Goal: Task Accomplishment & Management: Manage account settings

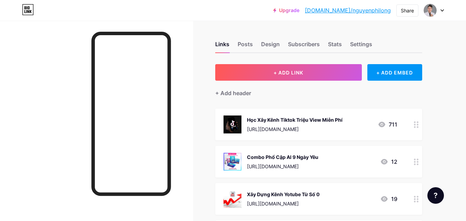
click at [362, 9] on link "[DOMAIN_NAME]/nguyenphilong" at bounding box center [348, 10] width 86 height 8
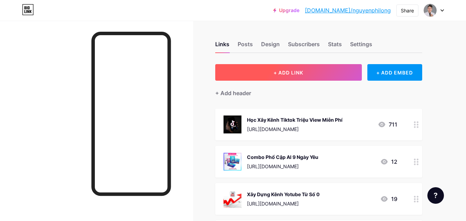
click at [292, 77] on button "+ ADD LINK" at bounding box center [288, 72] width 147 height 17
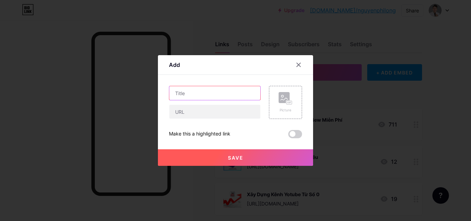
click at [198, 95] on input "text" at bounding box center [214, 93] width 91 height 14
type input "Dịch Vụ Hỗ Trợ Facebook"
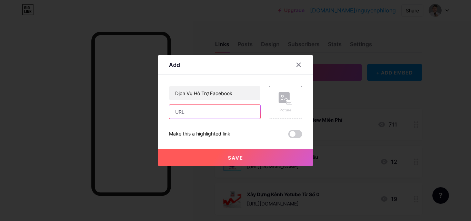
drag, startPoint x: 200, startPoint y: 106, endPoint x: 202, endPoint y: 112, distance: 6.0
click at [200, 106] on input "text" at bounding box center [214, 112] width 91 height 14
click at [184, 108] on input "text" at bounding box center [214, 112] width 91 height 14
click at [268, 75] on div "Content YouTube Play YouTube video without leaving your page. ADD Vimeo Play Vi…" at bounding box center [235, 106] width 133 height 63
click at [205, 115] on input "text" at bounding box center [214, 112] width 91 height 14
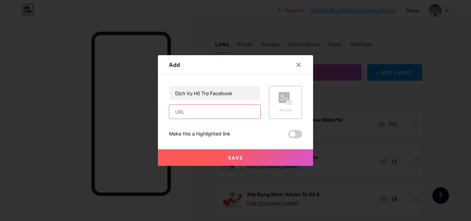
paste input "[URL][DOMAIN_NAME]"
type input "[URL][DOMAIN_NAME]"
click at [290, 103] on rect at bounding box center [290, 102] width 6 height 3
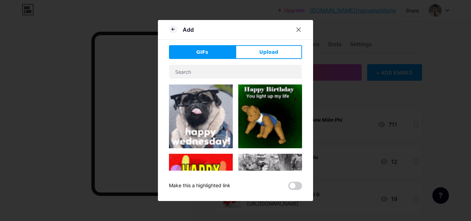
click at [268, 62] on div "GIFs Upload Content YouTube Play YouTube video without leaving your page. ADD V…" at bounding box center [235, 117] width 133 height 145
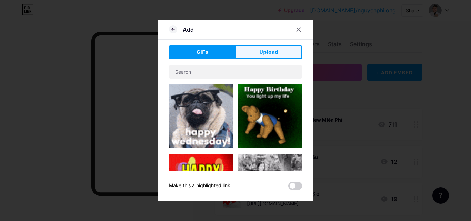
click at [268, 55] on span "Upload" at bounding box center [268, 52] width 19 height 7
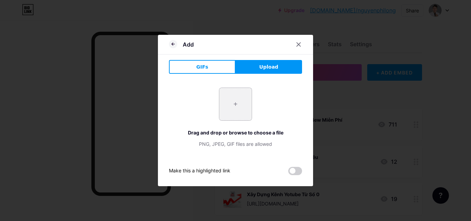
click at [237, 112] on input "file" at bounding box center [235, 104] width 32 height 32
type input "C:\fakepath\2024_2_28_638447338979062034_facebook.webp"
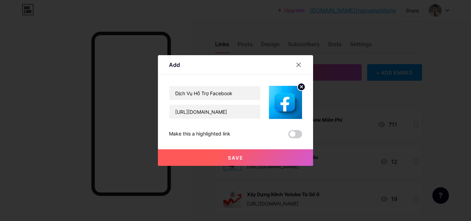
click at [252, 158] on button "Save" at bounding box center [235, 157] width 155 height 17
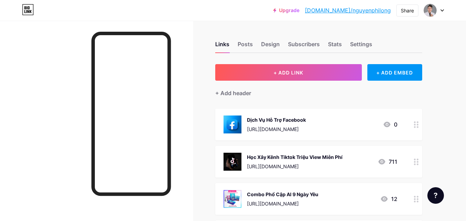
click at [371, 11] on link "[DOMAIN_NAME]/nguyenphilong" at bounding box center [348, 10] width 86 height 8
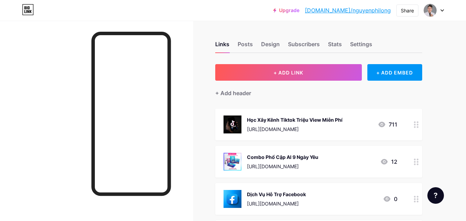
drag, startPoint x: 57, startPoint y: 91, endPoint x: 84, endPoint y: 69, distance: 35.6
click at [57, 91] on div at bounding box center [96, 131] width 193 height 221
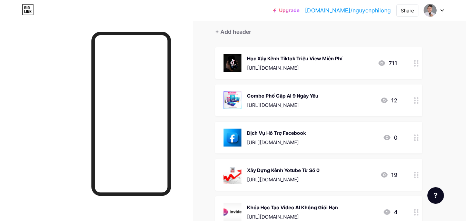
scroll to position [69, 0]
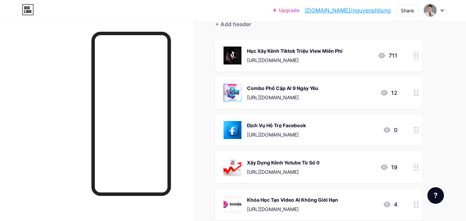
click at [416, 93] on icon at bounding box center [416, 93] width 5 height 7
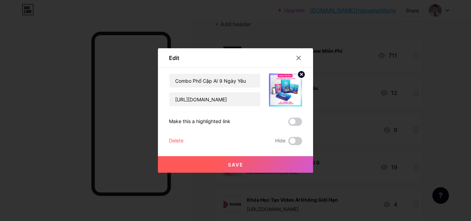
click at [183, 141] on div "Delete" at bounding box center [176, 141] width 14 height 8
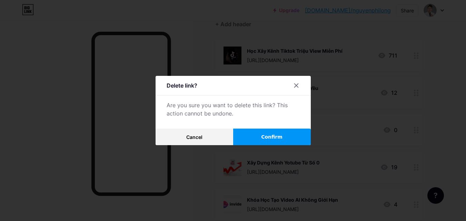
click at [257, 137] on button "Confirm" at bounding box center [272, 137] width 78 height 17
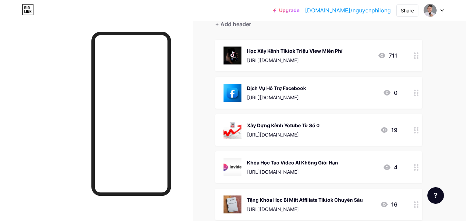
click at [415, 127] on circle at bounding box center [415, 128] width 2 height 2
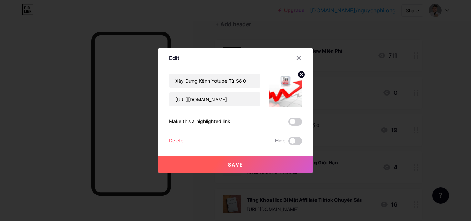
click at [176, 142] on div "Delete" at bounding box center [176, 141] width 14 height 8
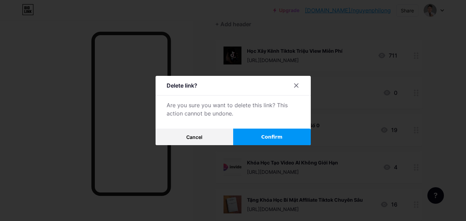
click at [259, 138] on button "Confirm" at bounding box center [272, 137] width 78 height 17
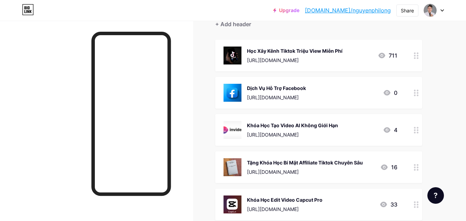
click at [414, 129] on circle at bounding box center [415, 130] width 2 height 2
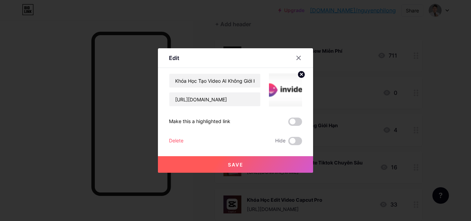
click at [183, 140] on div "Delete" at bounding box center [176, 141] width 14 height 8
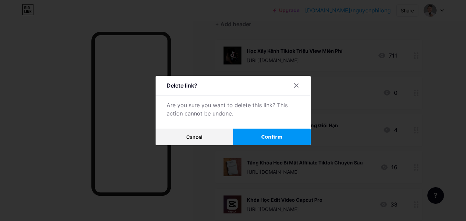
click at [264, 128] on div "Delete link? Are you sure you want to delete this link? This action cannot be u…" at bounding box center [233, 110] width 155 height 69
click at [265, 131] on button "Confirm" at bounding box center [272, 137] width 78 height 17
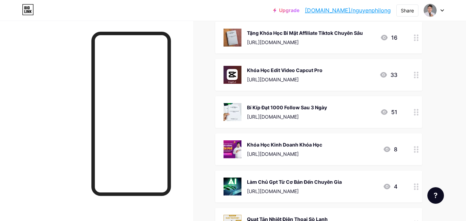
scroll to position [172, 0]
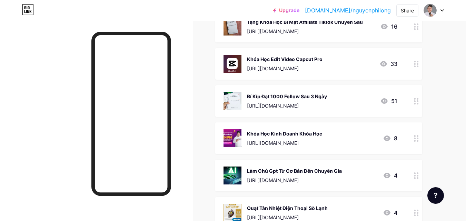
click at [415, 137] on icon at bounding box center [416, 138] width 5 height 7
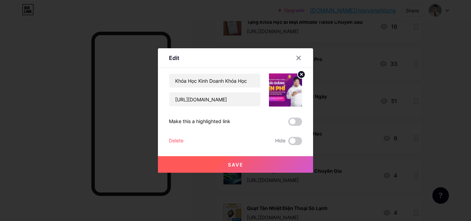
click at [173, 141] on div "Delete" at bounding box center [176, 141] width 14 height 8
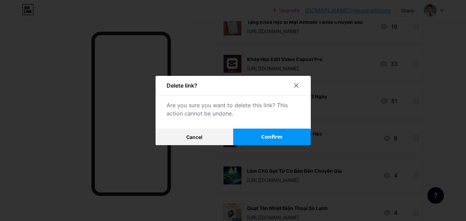
click at [272, 137] on span "Confirm" at bounding box center [271, 136] width 21 height 7
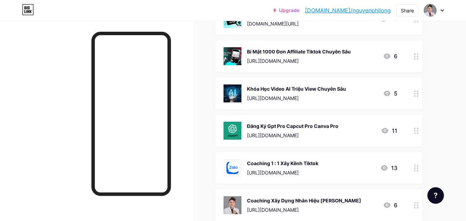
scroll to position [626, 0]
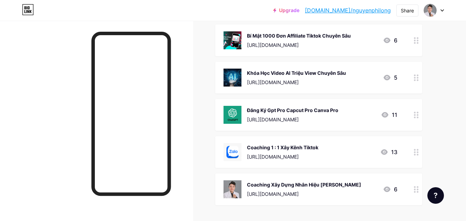
click at [303, 111] on div "Đăng Ký Gpt Pro Capcut Pro Canva Pro" at bounding box center [292, 110] width 91 height 7
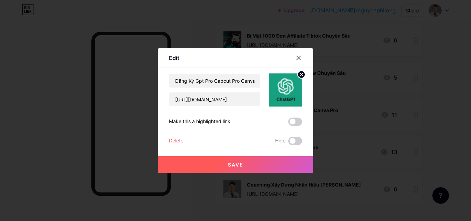
click at [368, 120] on div at bounding box center [235, 110] width 471 height 221
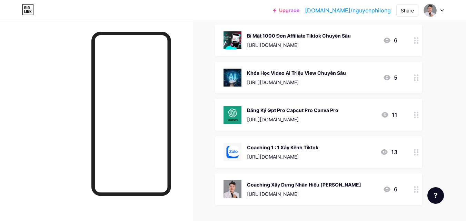
click at [378, 10] on link "[DOMAIN_NAME]/nguyenphilong" at bounding box center [348, 10] width 86 height 8
click at [418, 113] on icon at bounding box center [416, 115] width 5 height 7
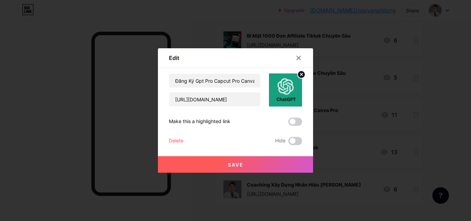
click at [182, 143] on div "Delete" at bounding box center [176, 141] width 14 height 8
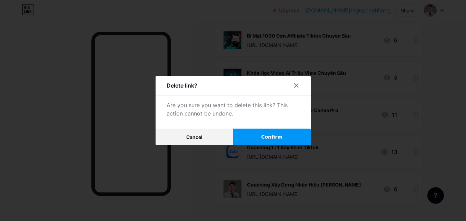
click at [265, 136] on button "Confirm" at bounding box center [272, 137] width 78 height 17
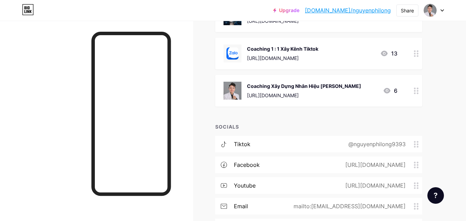
scroll to position [653, 0]
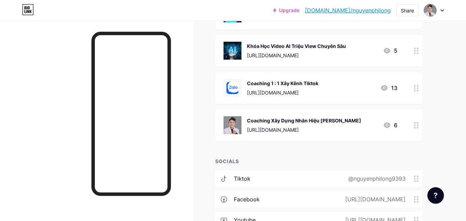
click at [378, 10] on link "[DOMAIN_NAME]/nguyenphilong" at bounding box center [348, 10] width 86 height 8
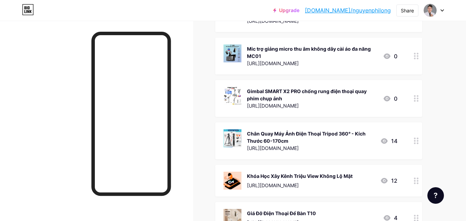
scroll to position [308, 0]
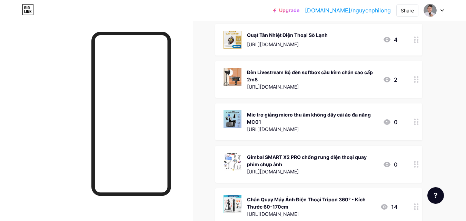
click at [0, 129] on div at bounding box center [96, 131] width 193 height 221
